Goal: Information Seeking & Learning: Learn about a topic

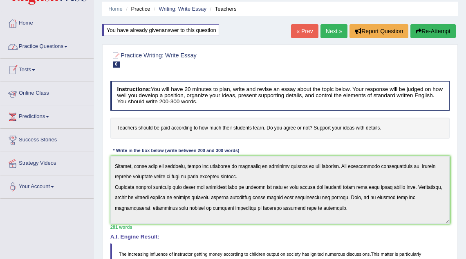
scroll to position [24, 0]
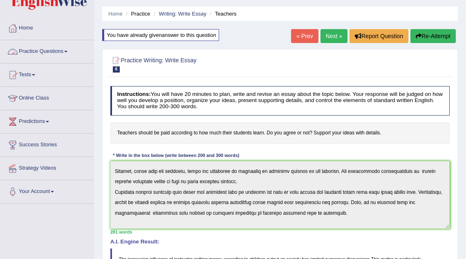
click at [27, 54] on link "Practice Questions" at bounding box center [46, 50] width 93 height 20
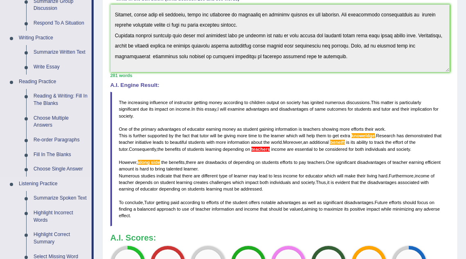
scroll to position [178, 0]
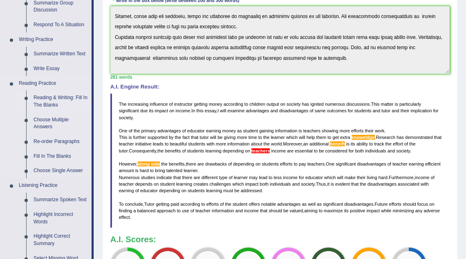
click at [54, 107] on link "Reading & Writing: Fill In The Blanks" at bounding box center [61, 101] width 62 height 22
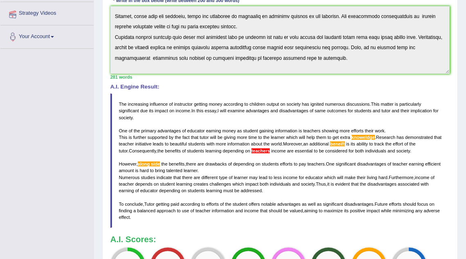
scroll to position [214, 0]
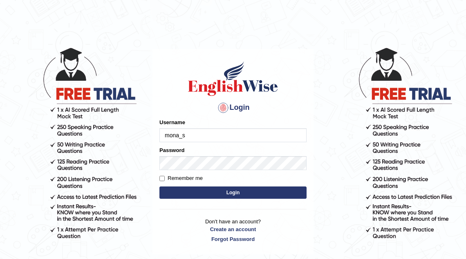
type input "mona_s"
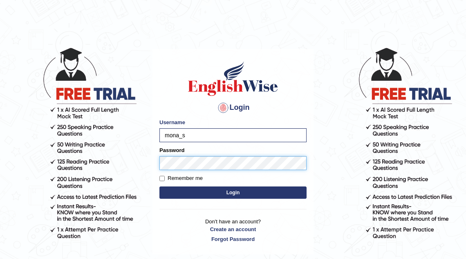
click at [160, 186] on button "Login" at bounding box center [233, 192] width 147 height 12
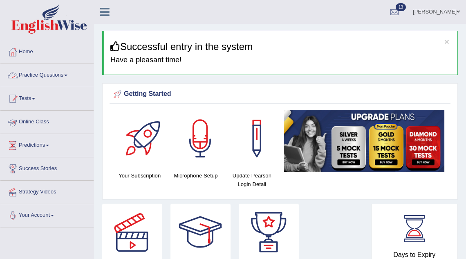
click at [58, 74] on link "Practice Questions" at bounding box center [46, 74] width 93 height 20
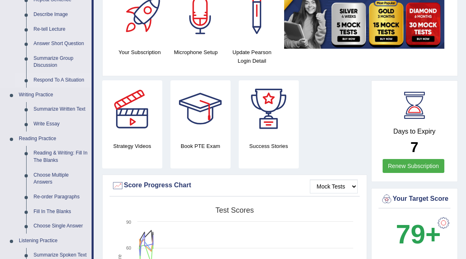
scroll to position [124, 0]
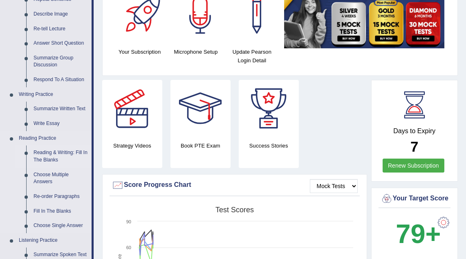
click at [63, 154] on link "Reading & Writing: Fill In The Blanks" at bounding box center [61, 156] width 62 height 22
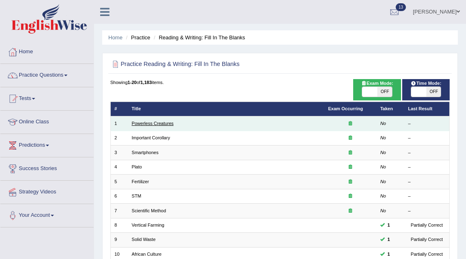
click at [149, 123] on link "Powerless Creatures" at bounding box center [153, 123] width 42 height 5
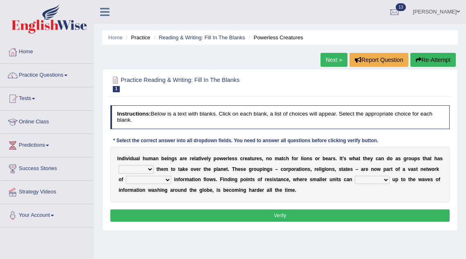
click at [142, 168] on select "enabled contended embodied conjured" at bounding box center [136, 169] width 35 height 8
select select "embodied"
click at [148, 179] on select "interconnected overlapping fastened exploited" at bounding box center [148, 179] width 45 height 8
select select "overlapping"
click at [364, 181] on select "stand raise hail pump" at bounding box center [372, 179] width 35 height 8
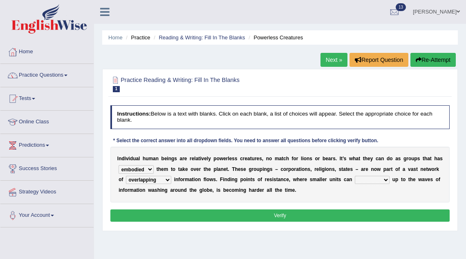
select select "raise"
click at [321, 218] on button "Verify" at bounding box center [280, 215] width 340 height 12
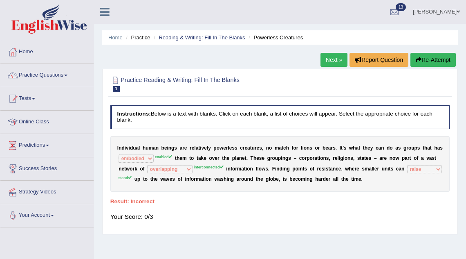
click at [331, 61] on link "Next »" at bounding box center [334, 60] width 27 height 14
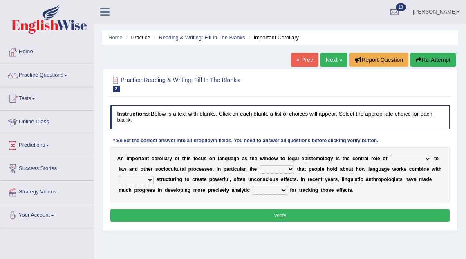
click at [402, 160] on select "discourse epoch dialect acquaintance" at bounding box center [410, 159] width 41 height 8
select select "acquaintance"
click at [274, 170] on select "deviation besmirch consent ideas" at bounding box center [277, 169] width 35 height 8
select select "ideas"
click at [143, 179] on select "mandatory linguistic legitimate customary" at bounding box center [136, 179] width 35 height 8
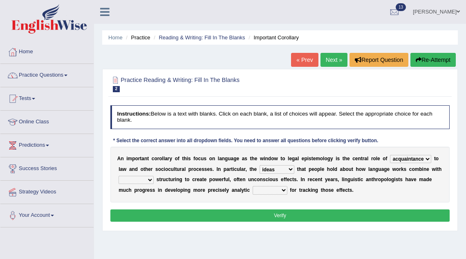
select select "linguistic"
click at [264, 191] on select "tools appetite albums stroke" at bounding box center [270, 190] width 35 height 8
select select "tools"
click at [256, 216] on button "Verify" at bounding box center [280, 215] width 340 height 12
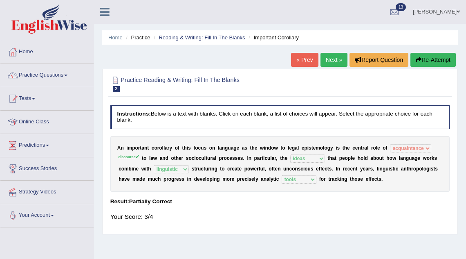
click at [335, 58] on link "Next »" at bounding box center [334, 60] width 27 height 14
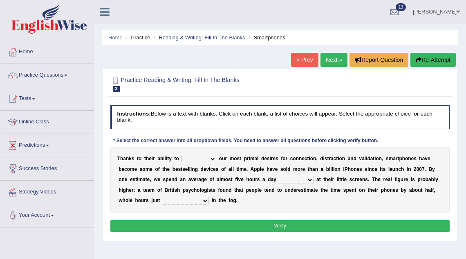
click at [196, 158] on select "hijack describe sharpen conserve" at bounding box center [199, 159] width 35 height 8
select select "describe"
click at [296, 181] on select "watching waggling snoring staring" at bounding box center [296, 179] width 35 height 8
select select "watching"
click at [178, 197] on select "has evaporated evaporating evaporate evaporates" at bounding box center [186, 200] width 46 height 8
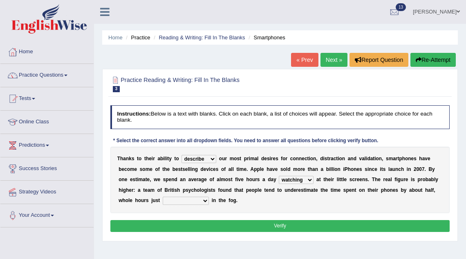
select select "evaporating"
click at [191, 225] on button "Verify" at bounding box center [280, 226] width 340 height 12
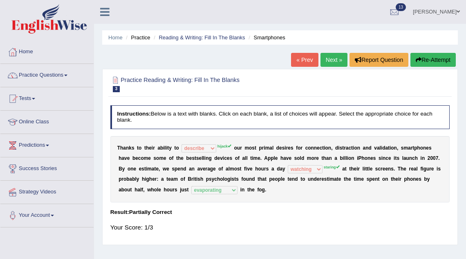
click at [332, 60] on link "Next »" at bounding box center [334, 60] width 27 height 14
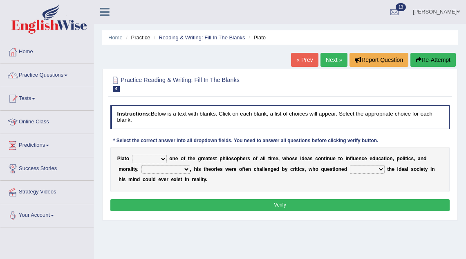
click at [155, 160] on select "keeps comes claims remains" at bounding box center [149, 159] width 35 height 8
select select "remains"
click at [153, 156] on select "keeps comes claims remains" at bounding box center [149, 159] width 35 height 8
click at [178, 169] on select "Notwithstanding So However Whatever" at bounding box center [166, 169] width 49 height 8
select select "However"
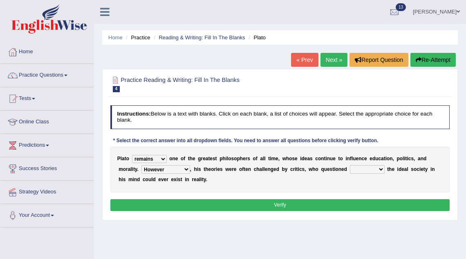
click at [363, 167] on select "which what that whether" at bounding box center [367, 169] width 35 height 8
select select "which"
click at [318, 205] on button "Verify" at bounding box center [280, 205] width 340 height 12
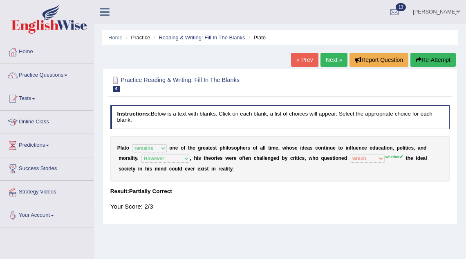
click at [324, 57] on link "Next »" at bounding box center [334, 60] width 27 height 14
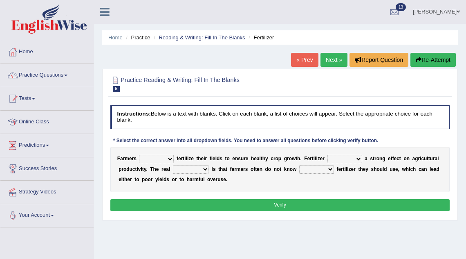
click at [164, 160] on select "must should need can" at bounding box center [156, 159] width 35 height 8
select select "should"
click at [344, 159] on select "has had have having" at bounding box center [345, 159] width 35 height 8
select select "has"
click at [192, 170] on select "problem question conclusion answer" at bounding box center [191, 169] width 36 height 8
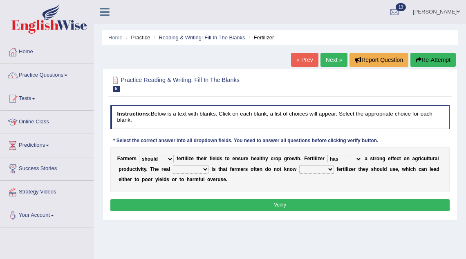
select select "problem"
click at [321, 169] on select "how much how many however so much" at bounding box center [316, 169] width 35 height 8
select select "how much"
click at [260, 199] on button "Verify" at bounding box center [280, 205] width 340 height 12
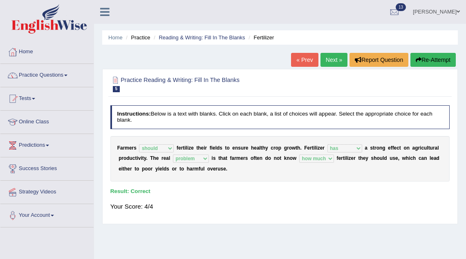
click at [330, 59] on link "Next »" at bounding box center [334, 60] width 27 height 14
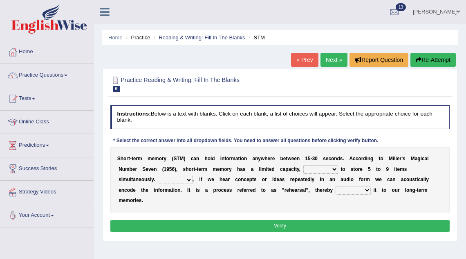
click at [326, 171] on select "being able is able be able unable" at bounding box center [320, 169] width 35 height 8
select select "being able"
click at [169, 181] on select "However So Moreover Therefore" at bounding box center [175, 179] width 35 height 8
click at [187, 182] on select "However So Moreover Therefore" at bounding box center [175, 179] width 35 height 8
select select "However"
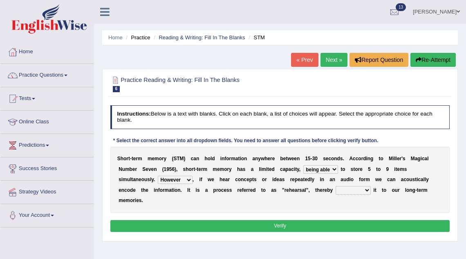
click at [179, 182] on select "However So Moreover Therefore" at bounding box center [175, 179] width 35 height 8
click at [364, 191] on select "commit commits commiting commited" at bounding box center [353, 190] width 35 height 8
select select "commited"
click at [364, 189] on select "commit commits commiting commited" at bounding box center [353, 190] width 35 height 8
click at [348, 222] on button "Verify" at bounding box center [280, 226] width 340 height 12
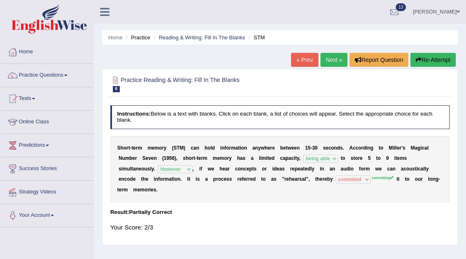
click at [328, 59] on link "Next »" at bounding box center [334, 60] width 27 height 14
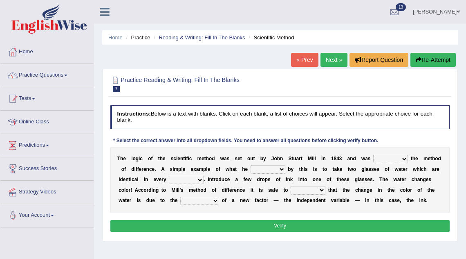
click at [390, 160] on select "pointed claimed demanded named" at bounding box center [390, 159] width 35 height 8
click at [277, 169] on select "capped charged found meant" at bounding box center [268, 169] width 35 height 8
select select "meant"
click at [180, 180] on select "thought identity measure respect" at bounding box center [186, 179] width 35 height 8
select select "identity"
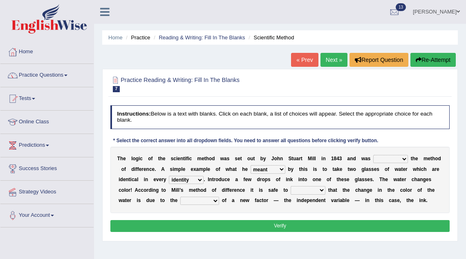
click at [310, 190] on select "assume discuss prefer acclaim" at bounding box center [308, 190] width 35 height 8
select select "prefer"
click at [199, 202] on select "introduction magnitude preparation purification" at bounding box center [199, 200] width 39 height 8
click at [216, 199] on select "introduction magnitude preparation purification" at bounding box center [199, 200] width 39 height 8
select select "preparation"
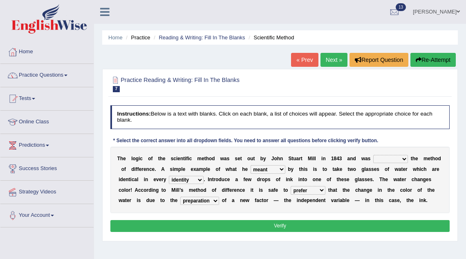
click at [320, 191] on select "assume discuss prefer acclaim" at bounding box center [308, 190] width 35 height 8
select select "discuss"
click at [386, 160] on select "pointed claimed demanded named" at bounding box center [390, 159] width 35 height 8
select select "claimed"
click at [312, 225] on button "Verify" at bounding box center [280, 226] width 340 height 12
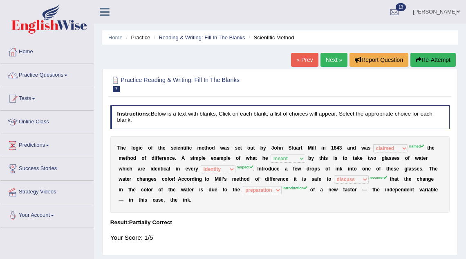
click at [337, 55] on link "Next »" at bounding box center [334, 60] width 27 height 14
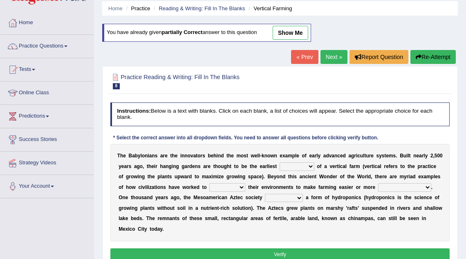
scroll to position [27, 0]
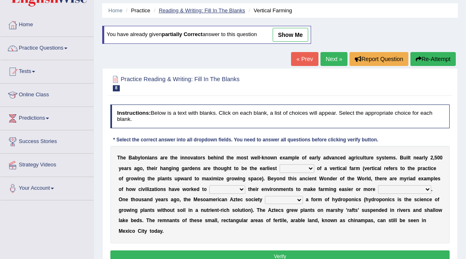
click at [214, 11] on link "Reading & Writing: Fill In The Blanks" at bounding box center [202, 10] width 86 height 6
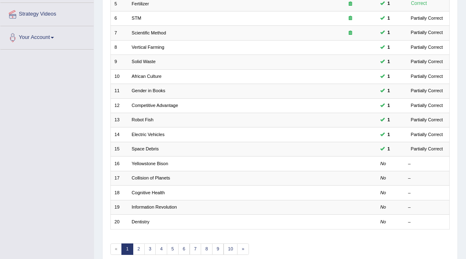
scroll to position [211, 0]
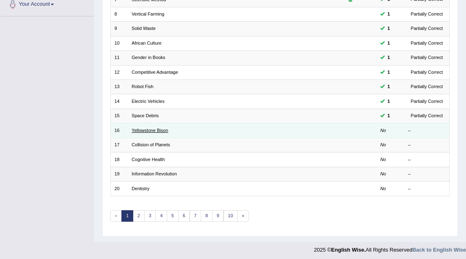
click at [144, 128] on link "Yellowstone Bison" at bounding box center [150, 130] width 36 height 5
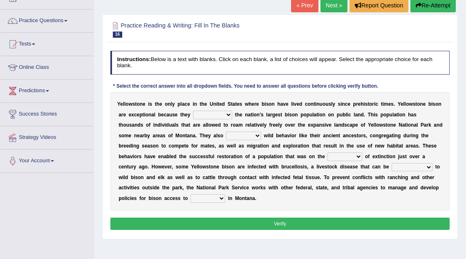
scroll to position [55, 0]
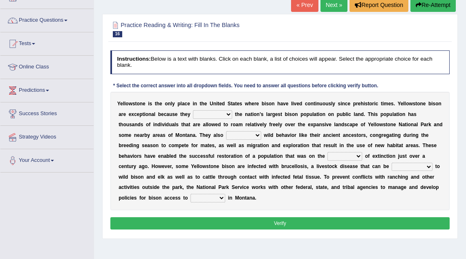
click at [214, 114] on select "congregate comprise consist compromise" at bounding box center [212, 114] width 39 height 8
select select "compromise"
click at [234, 136] on select "exhibit disregard resist encourage" at bounding box center [243, 135] width 35 height 8
select select "exhibit"
click at [328, 157] on select "brine brink danger brindle" at bounding box center [345, 156] width 35 height 8
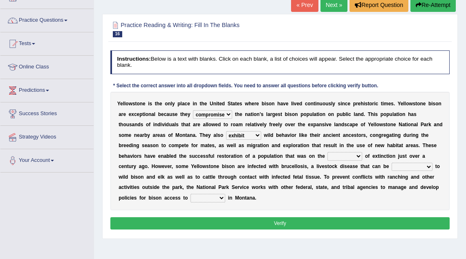
select select "danger"
click at [392, 166] on select "transplanted transported transgressed transmitted" at bounding box center [412, 166] width 41 height 8
select select "transmitted"
click at [204, 197] on select "habitat habitat habitant food" at bounding box center [208, 197] width 35 height 8
select select "habitat"
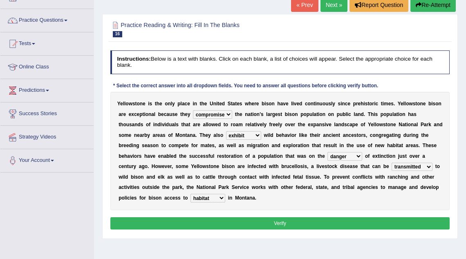
click at [203, 224] on button "Verify" at bounding box center [280, 223] width 340 height 12
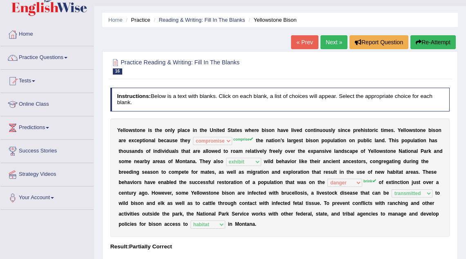
scroll to position [16, 0]
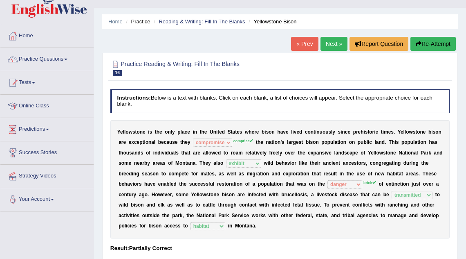
click at [333, 39] on link "Next »" at bounding box center [334, 44] width 27 height 14
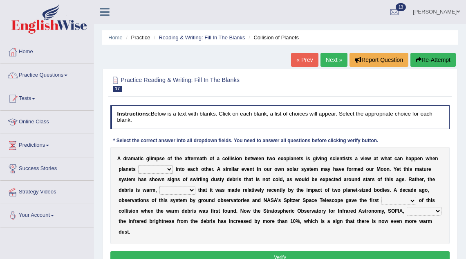
click at [161, 168] on select "crash explore roam implode" at bounding box center [155, 169] width 35 height 8
select select "explore"
click at [173, 191] on select "reinforcing sentencing forging conducing" at bounding box center [178, 190] width 36 height 8
click at [398, 202] on select "pints faints hints taints" at bounding box center [399, 200] width 35 height 8
select select "hints"
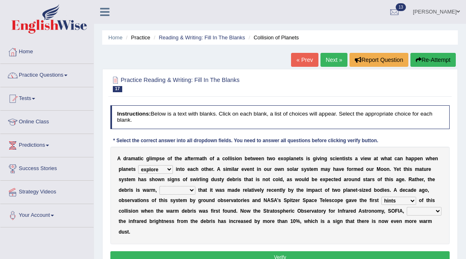
click at [418, 211] on select "concealed revealed repealed unsealed" at bounding box center [424, 211] width 35 height 8
click at [420, 210] on select "concealed revealed repealed unsealed" at bounding box center [424, 211] width 35 height 8
select select "revealed"
click at [182, 193] on select "reinforcing sentencing forging conducing" at bounding box center [178, 190] width 36 height 8
select select "reinforcing"
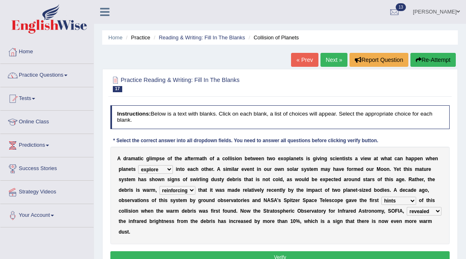
click at [184, 191] on select "reinforcing sentencing forging conducing" at bounding box center [178, 190] width 36 height 8
click at [220, 253] on button "Verify" at bounding box center [280, 257] width 340 height 12
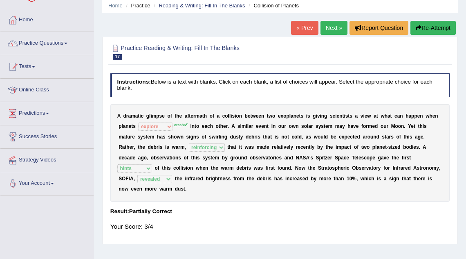
scroll to position [32, 0]
click at [328, 23] on link "Next »" at bounding box center [334, 28] width 27 height 14
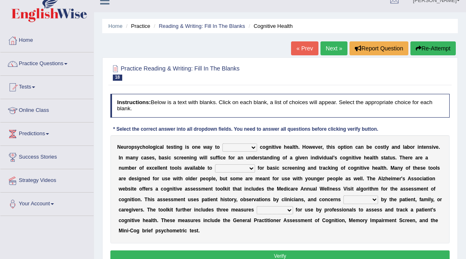
scroll to position [13, 0]
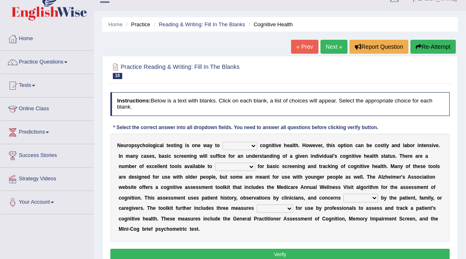
click at [238, 150] on div "N e u r o p s y c h o l o g i c a l t e s t i n g i s o n e w a y t o obsess as…" at bounding box center [280, 187] width 340 height 108
click at [238, 148] on select "obsess assess possess access" at bounding box center [240, 146] width 35 height 8
select select "assess"
click at [234, 168] on select "stationers practitioners petitioners questioners" at bounding box center [235, 166] width 40 height 8
select select "practitioners"
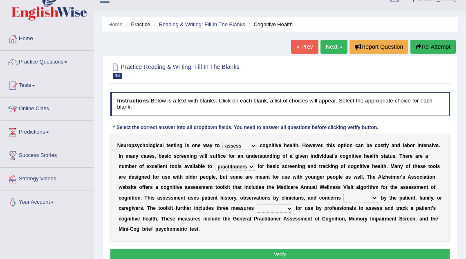
click at [351, 198] on select "raised rising arising praised" at bounding box center [361, 197] width 35 height 8
select select "raised"
click at [278, 209] on select "validated intimidated dilapidated antedated" at bounding box center [275, 208] width 36 height 8
select select "validated"
click at [245, 252] on button "Verify" at bounding box center [280, 254] width 340 height 12
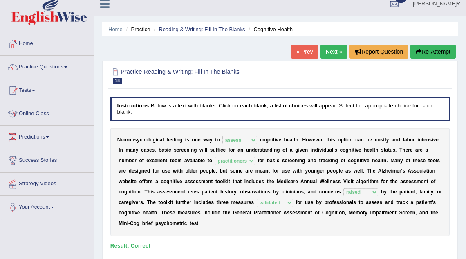
scroll to position [0, 0]
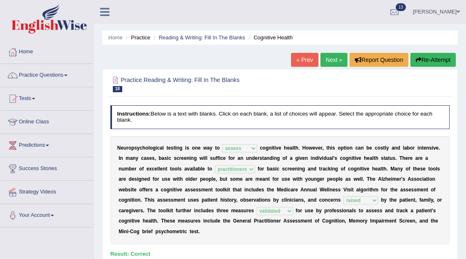
click at [325, 56] on link "Next »" at bounding box center [334, 60] width 27 height 14
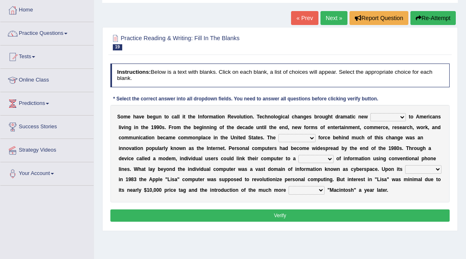
scroll to position [50, 0]
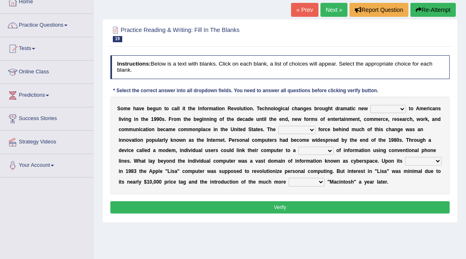
click at [380, 111] on select "challenges puzzles options confusion" at bounding box center [389, 109] width 36 height 8
select select "challenges"
click at [299, 130] on select "unremitting uninspiring driving insinuating" at bounding box center [297, 130] width 37 height 8
select select "driving"
click at [322, 151] on select "magnitude bulk wealth volume" at bounding box center [316, 150] width 35 height 8
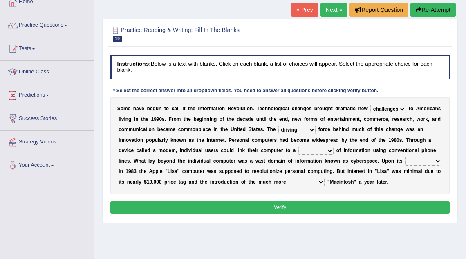
select select "bulk"
click at [417, 161] on select "relief release publication emission" at bounding box center [423, 161] width 36 height 8
select select "release"
click at [317, 184] on select "convenient affordable advanced formidable" at bounding box center [307, 182] width 36 height 8
select select "convenient"
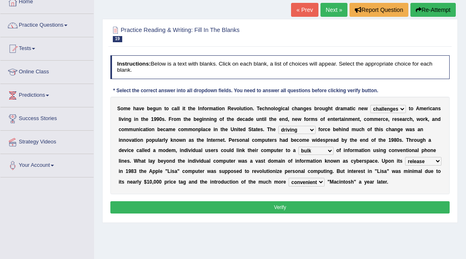
click at [287, 204] on button "Verify" at bounding box center [280, 207] width 340 height 12
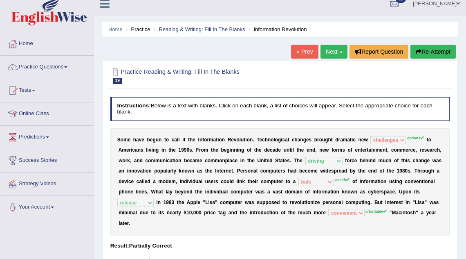
scroll to position [6, 0]
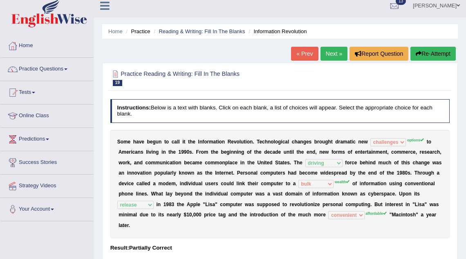
click at [335, 49] on link "Next »" at bounding box center [334, 54] width 27 height 14
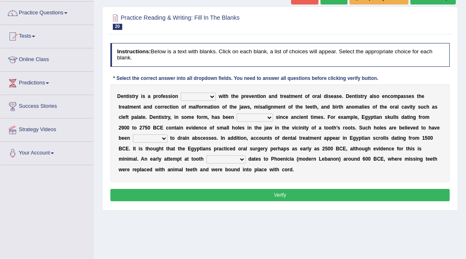
scroll to position [63, 0]
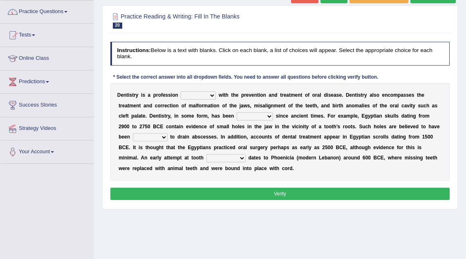
click at [200, 98] on select "agreed dealt concerned taken" at bounding box center [198, 95] width 35 height 8
click at [209, 94] on select "agreed dealt concerned taken" at bounding box center [198, 95] width 35 height 8
select select "agreed"
click at [260, 117] on select "criticized replaced practiced abandoned" at bounding box center [255, 116] width 36 height 8
select select "criticized"
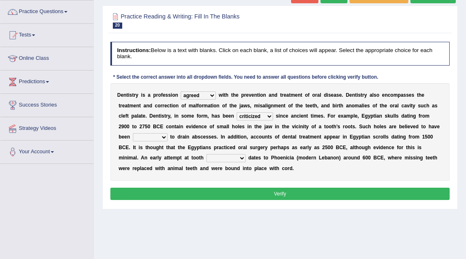
click at [149, 137] on select "fluctuated laminated drilled sealed" at bounding box center [150, 137] width 35 height 8
click at [207, 157] on select "reparation sacrament restitution replacement" at bounding box center [226, 158] width 39 height 8
select select "replacement"
click at [149, 135] on select "fluctuated laminated drilled sealed" at bounding box center [150, 137] width 35 height 8
select select "laminated"
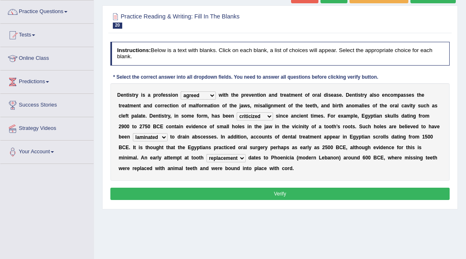
click at [193, 190] on button "Verify" at bounding box center [280, 193] width 340 height 12
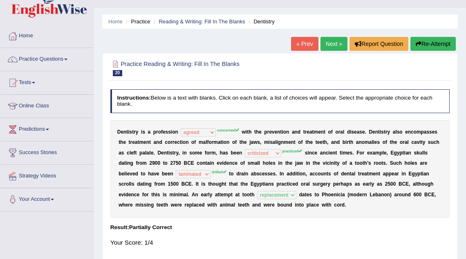
scroll to position [0, 0]
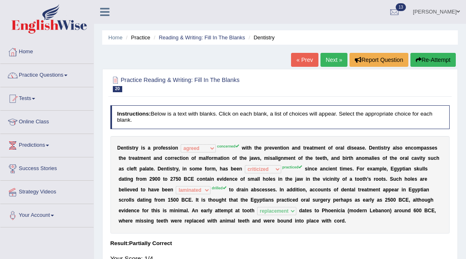
click at [331, 61] on link "Next »" at bounding box center [334, 60] width 27 height 14
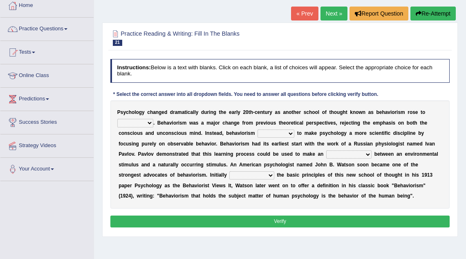
scroll to position [47, 0]
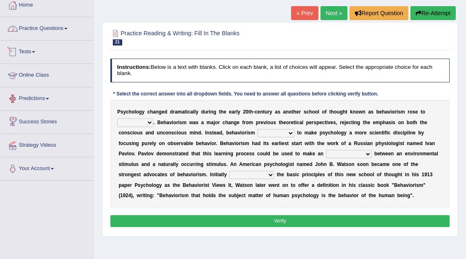
click at [62, 35] on link "Practice Questions" at bounding box center [46, 27] width 93 height 20
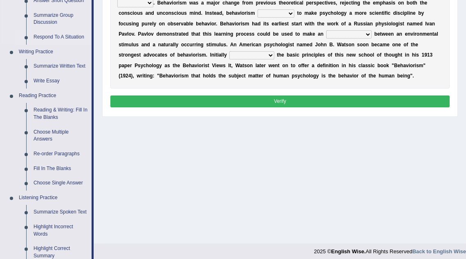
scroll to position [166, 0]
click at [44, 153] on link "Re-order Paragraphs" at bounding box center [61, 153] width 62 height 15
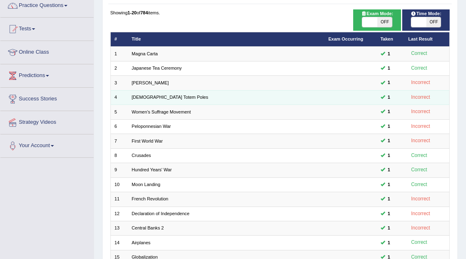
scroll to position [211, 0]
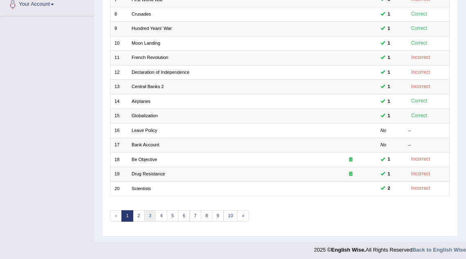
click at [150, 211] on link "3" at bounding box center [150, 215] width 12 height 11
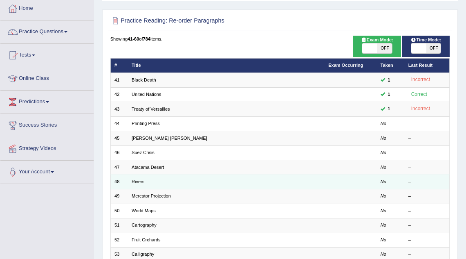
scroll to position [47, 0]
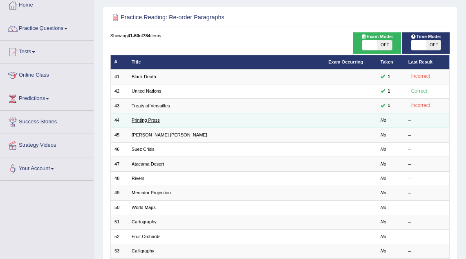
click at [143, 119] on link "Printing Press" at bounding box center [146, 119] width 28 height 5
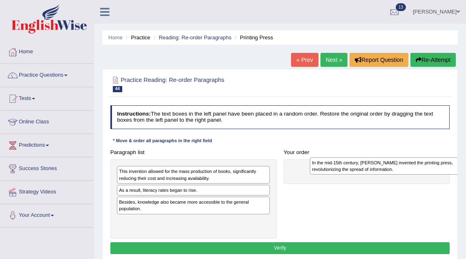
drag, startPoint x: 164, startPoint y: 174, endPoint x: 384, endPoint y: 167, distance: 219.3
click at [384, 167] on div "In the mid-15th century, [PERSON_NAME] invented the printing press, revolutioni…" at bounding box center [386, 165] width 153 height 17
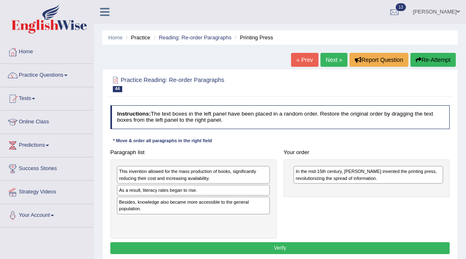
click at [200, 173] on div "This invention allowed for the mass production of books, significantly reducing…" at bounding box center [193, 175] width 153 height 18
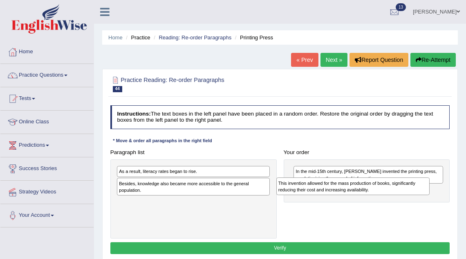
drag, startPoint x: 198, startPoint y: 172, endPoint x: 389, endPoint y: 191, distance: 191.1
click at [387, 190] on div "This invention allowed for the mass production of books, significantly reducing…" at bounding box center [353, 185] width 153 height 17
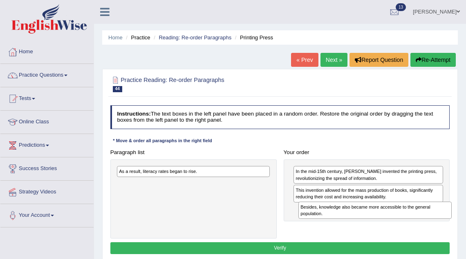
drag, startPoint x: 202, startPoint y: 187, endPoint x: 417, endPoint y: 219, distance: 216.8
click at [417, 219] on div "Paragraph list As a result, literacy rates began to rise. Besides, knowledge al…" at bounding box center [280, 192] width 347 height 92
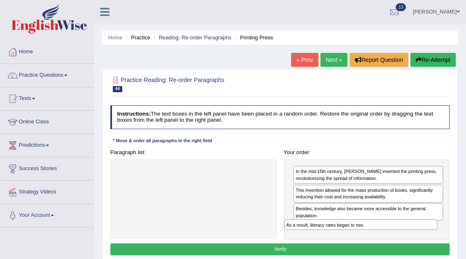
drag, startPoint x: 173, startPoint y: 173, endPoint x: 373, endPoint y: 239, distance: 209.9
click at [373, 239] on div "Instructions: The text boxes in the left panel have been placed in a random ord…" at bounding box center [279, 181] width 343 height 159
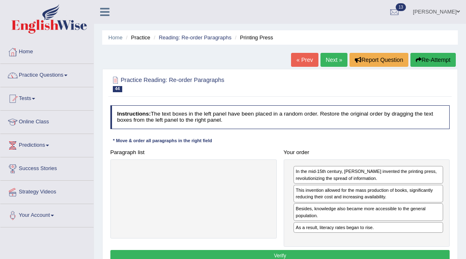
click at [347, 257] on button "Verify" at bounding box center [280, 256] width 340 height 12
